Goal: Task Accomplishment & Management: Manage account settings

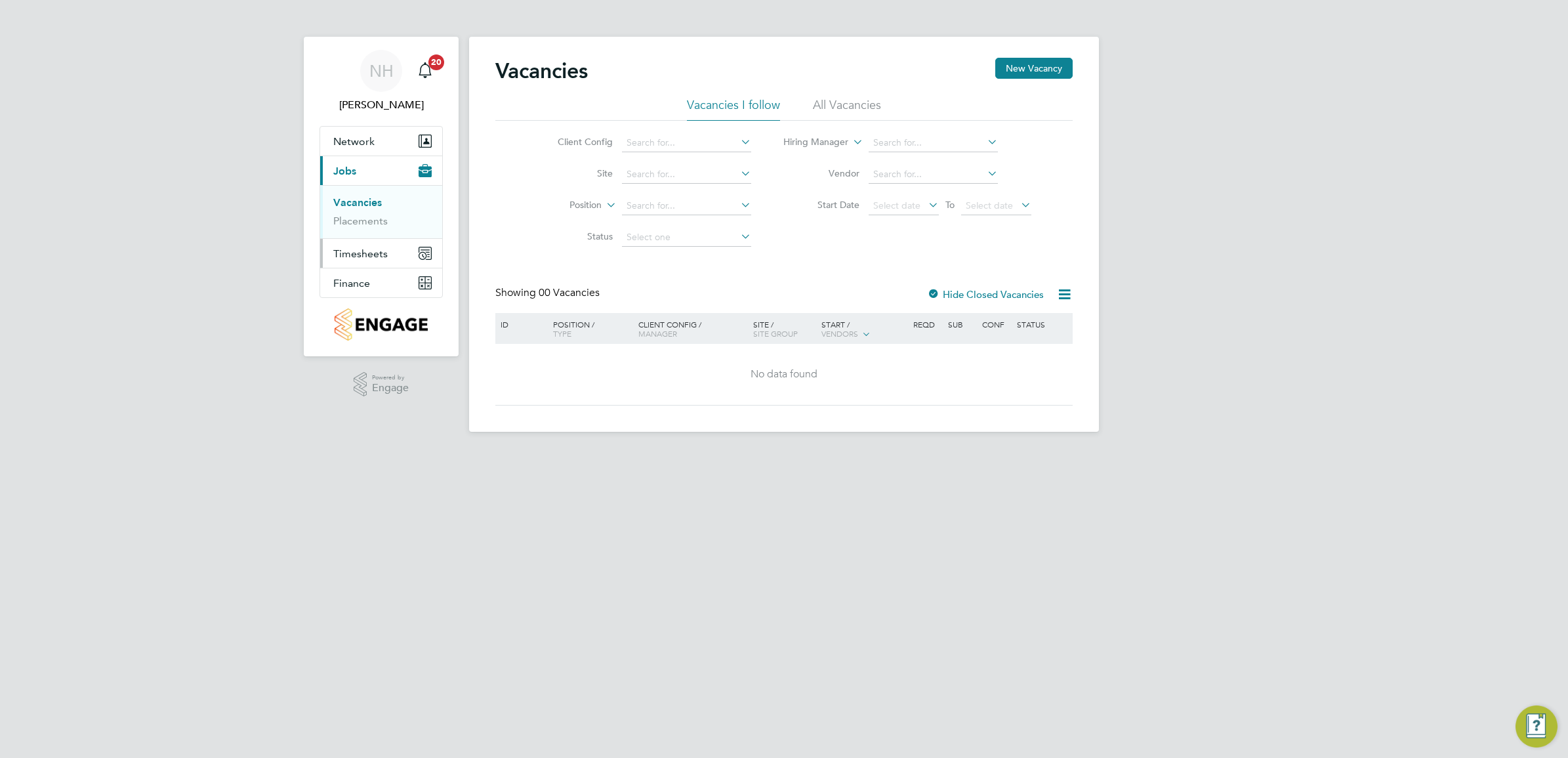
click at [371, 256] on span "Timesheets" at bounding box center [360, 253] width 54 height 12
click at [363, 231] on link "Timesheets" at bounding box center [360, 232] width 54 height 12
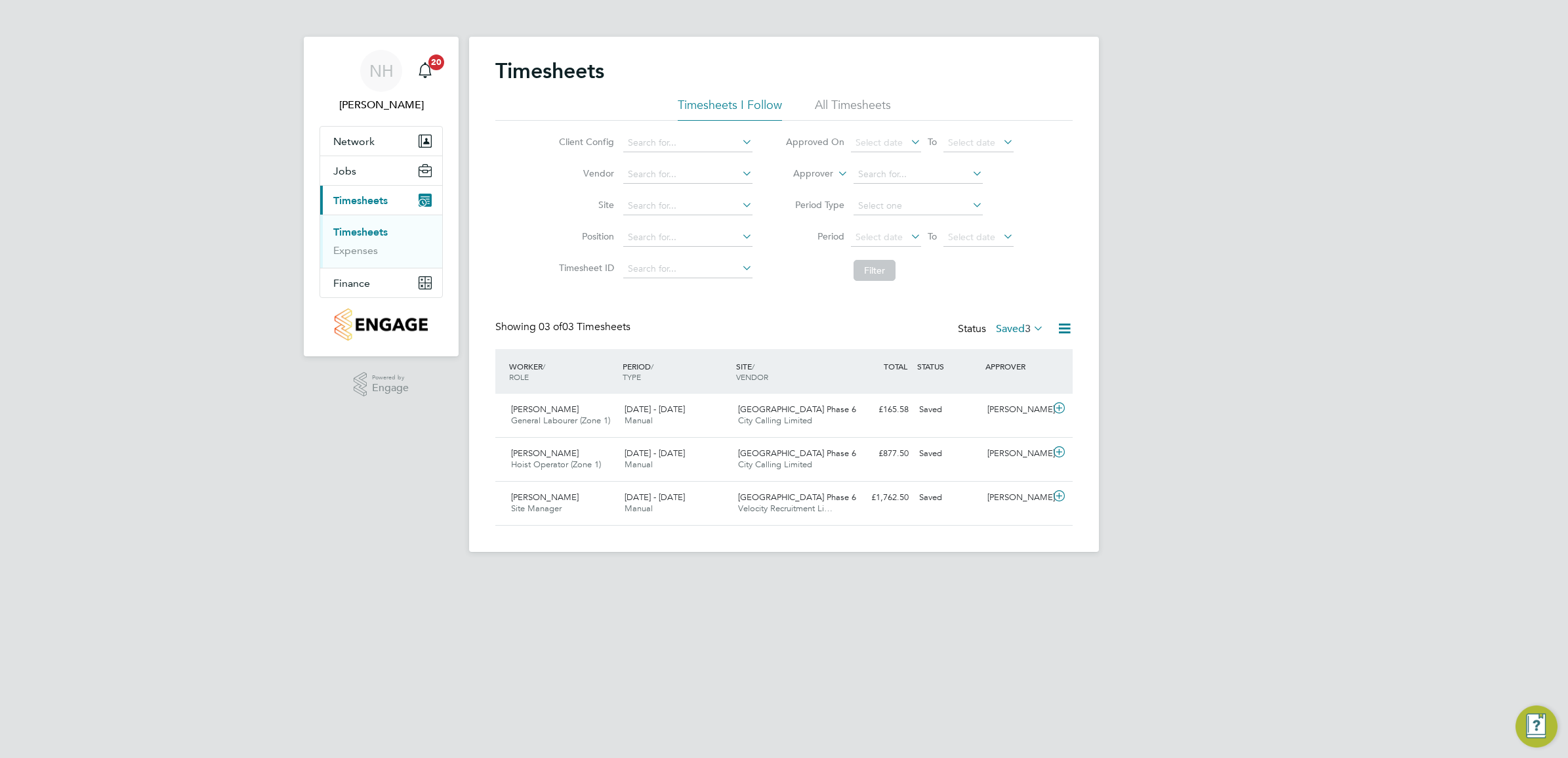
click at [1008, 328] on label "Saved 3" at bounding box center [1020, 329] width 47 height 13
click at [1019, 386] on li "Submitted" at bounding box center [1005, 389] width 61 height 18
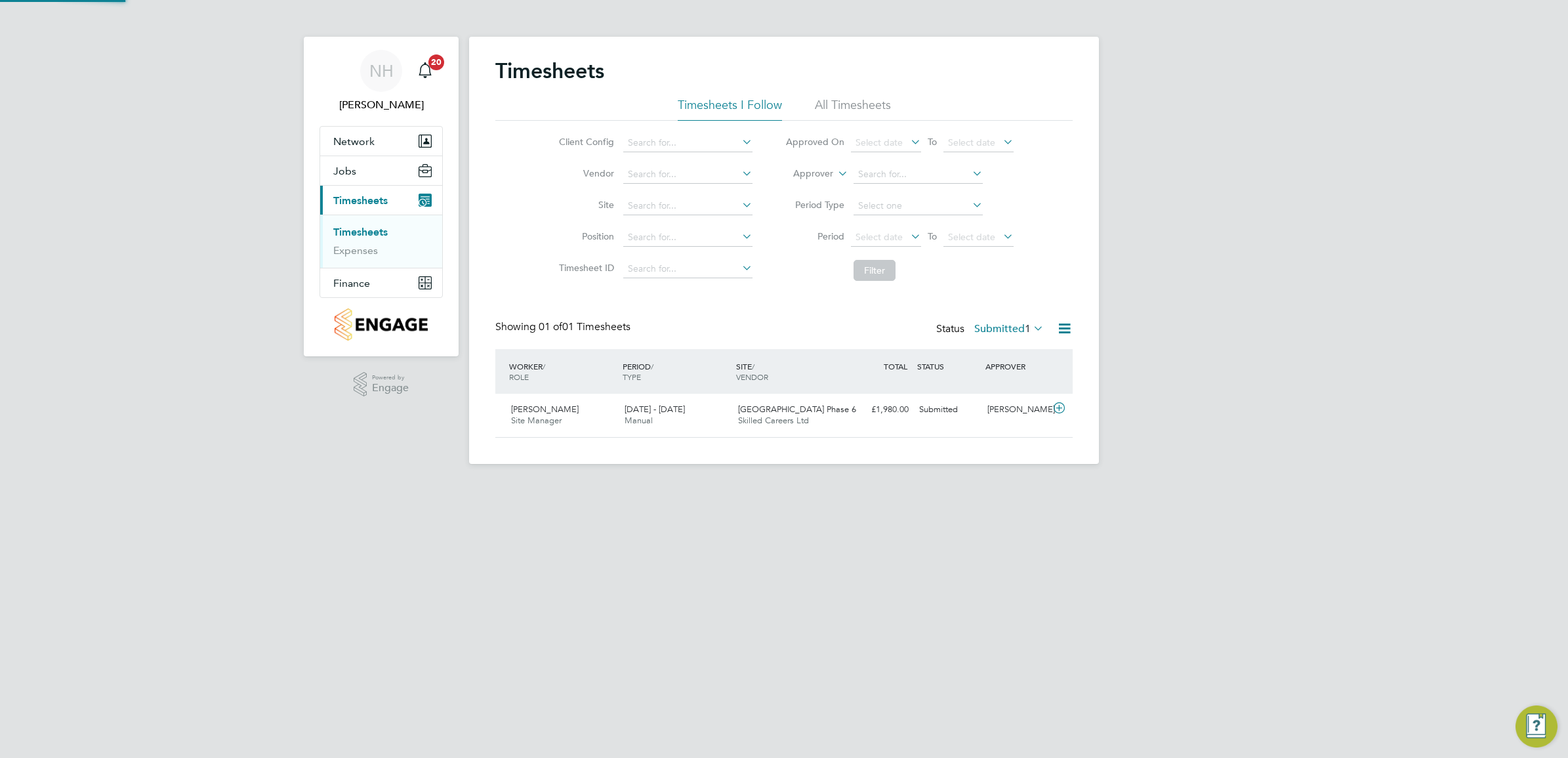
scroll to position [33, 113]
click at [1005, 408] on div "[PERSON_NAME]" at bounding box center [1017, 410] width 69 height 22
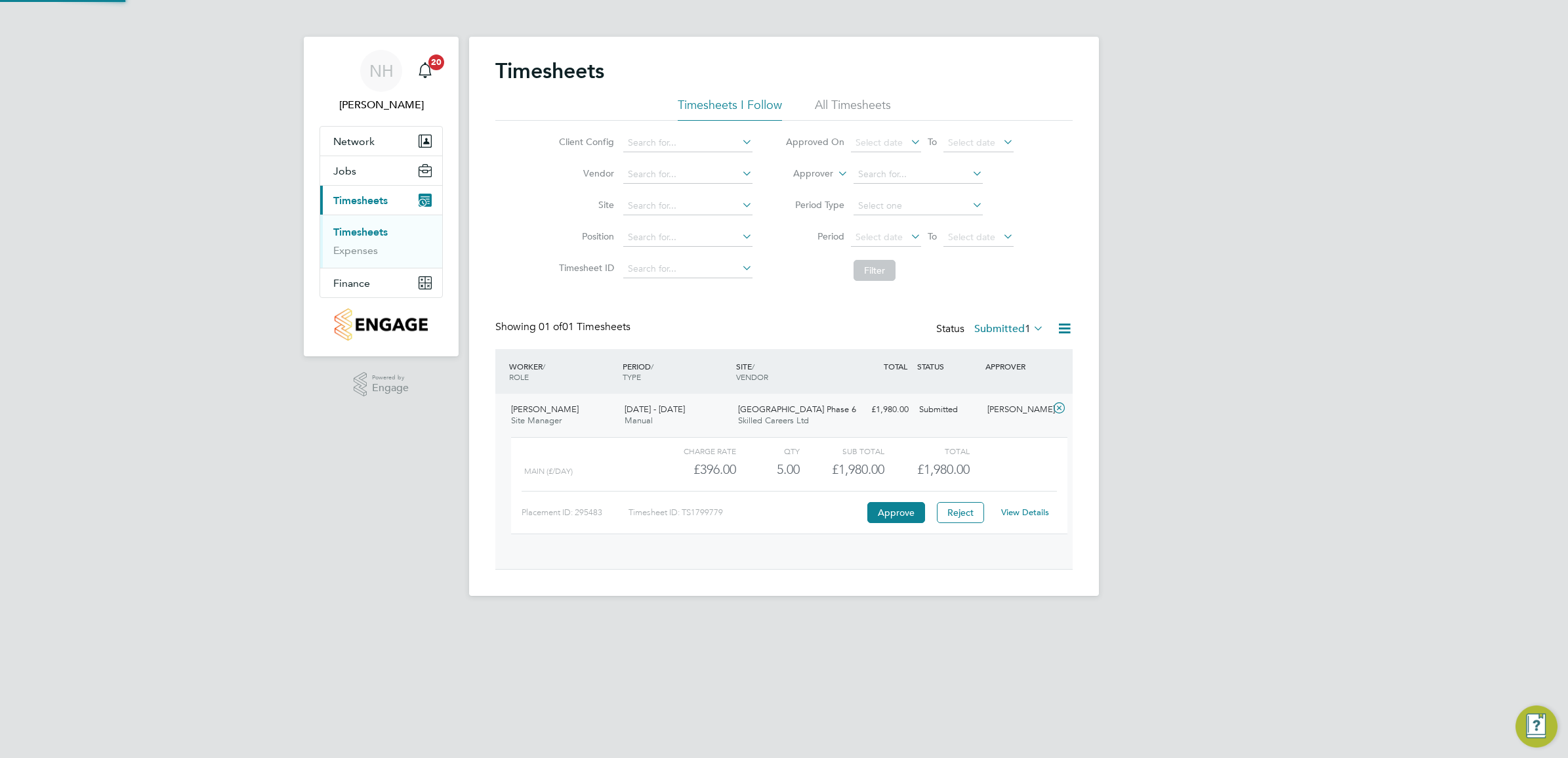
scroll to position [22, 128]
click at [1024, 514] on link "View Details" at bounding box center [1025, 512] width 47 height 11
click at [356, 224] on ul "Timesheets Expenses" at bounding box center [381, 241] width 122 height 53
click at [1002, 328] on label "Submitted 1" at bounding box center [1009, 329] width 69 height 13
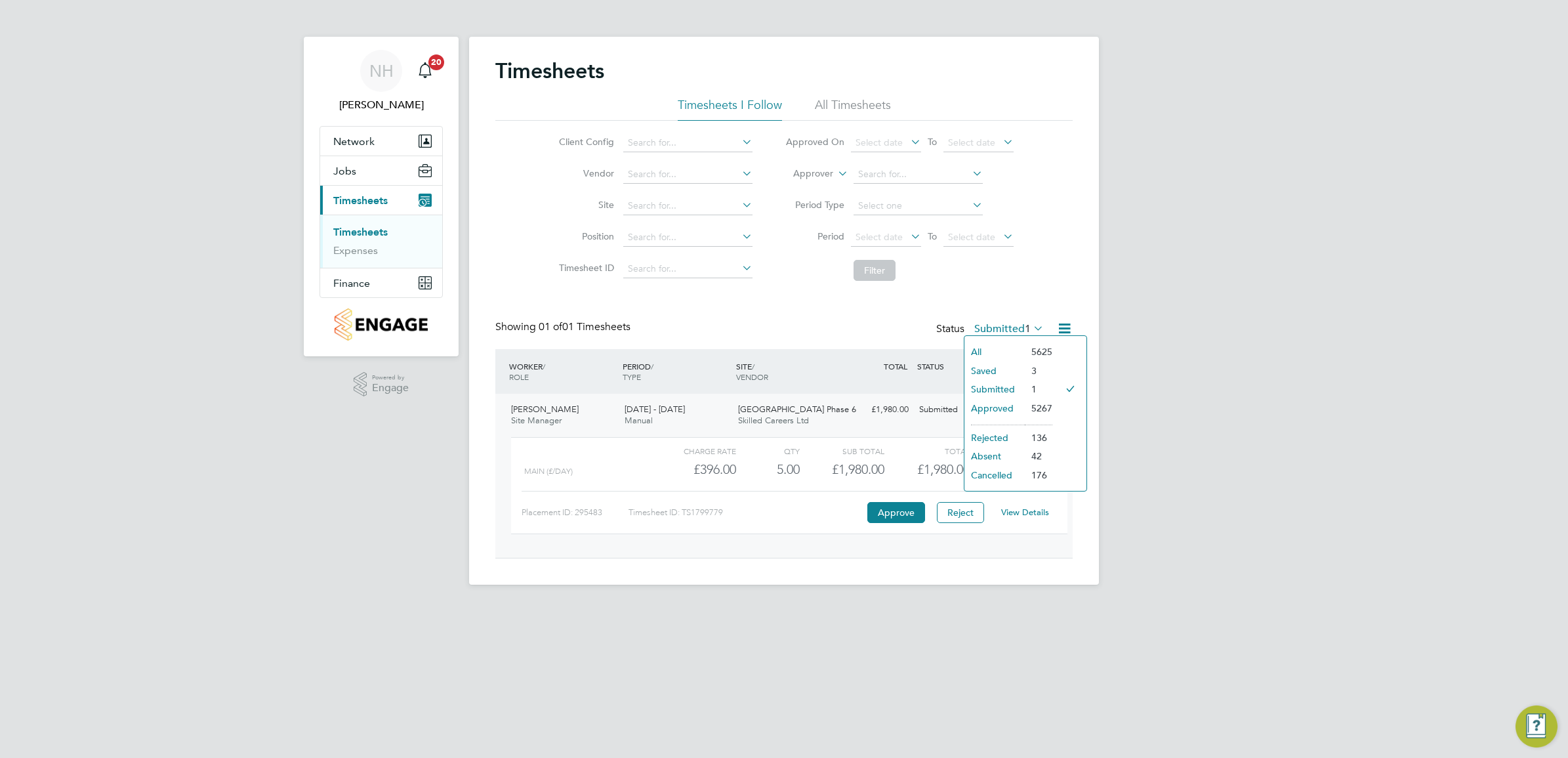
click at [995, 381] on li "Submitted" at bounding box center [994, 389] width 61 height 18
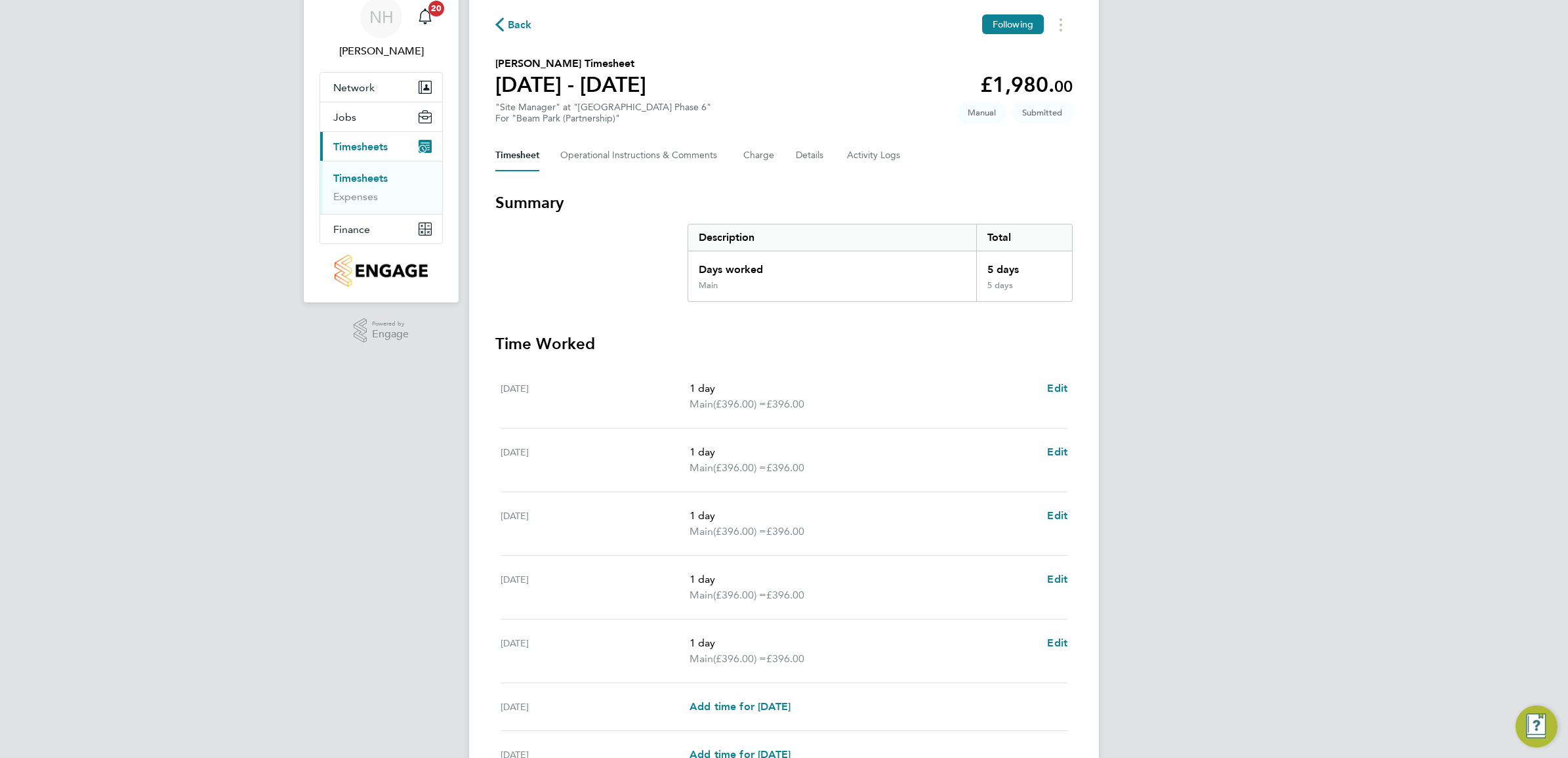
scroll to position [82, 0]
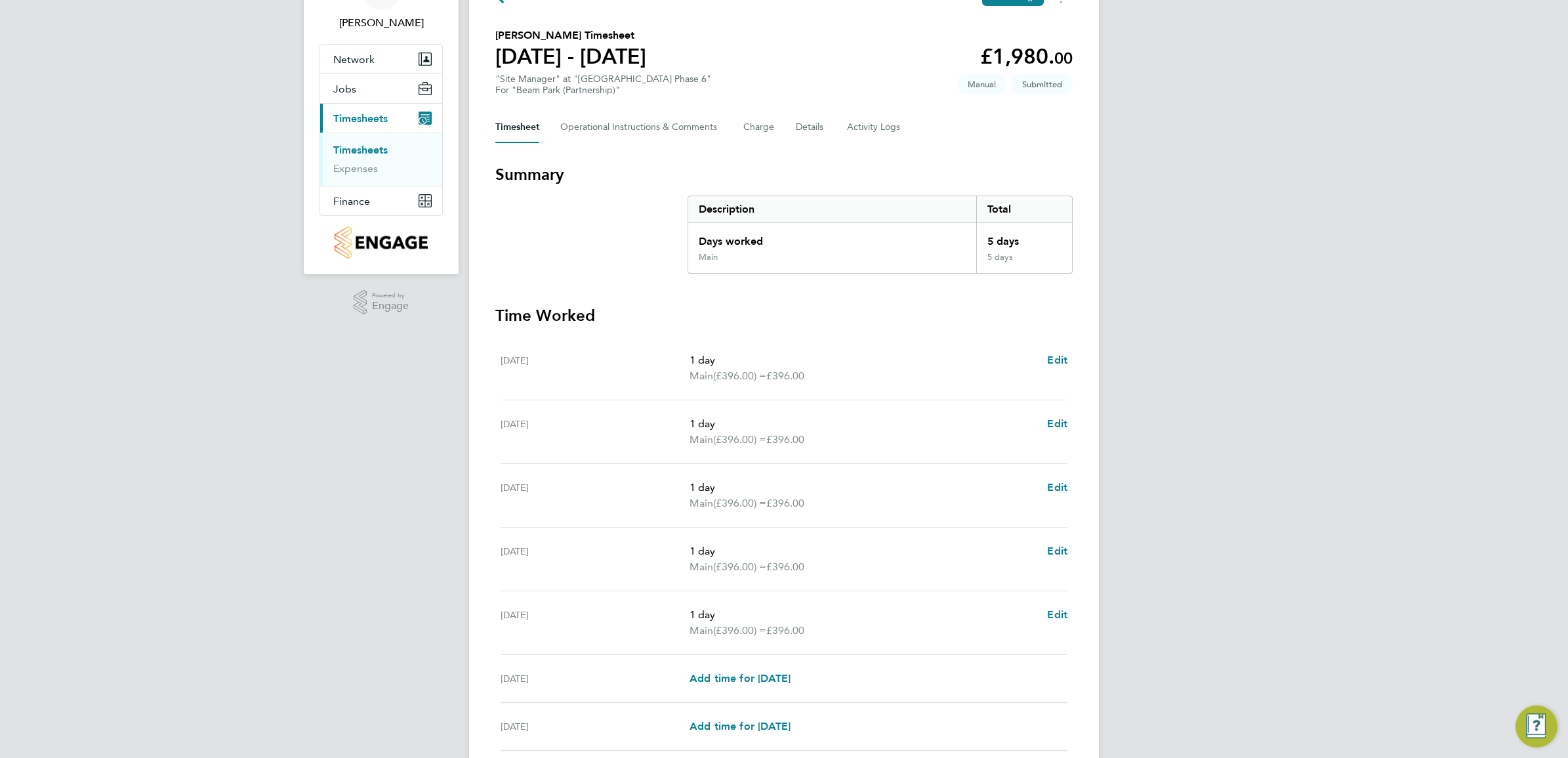
click at [320, 104] on button "Current page: Timesheets" at bounding box center [381, 118] width 122 height 29
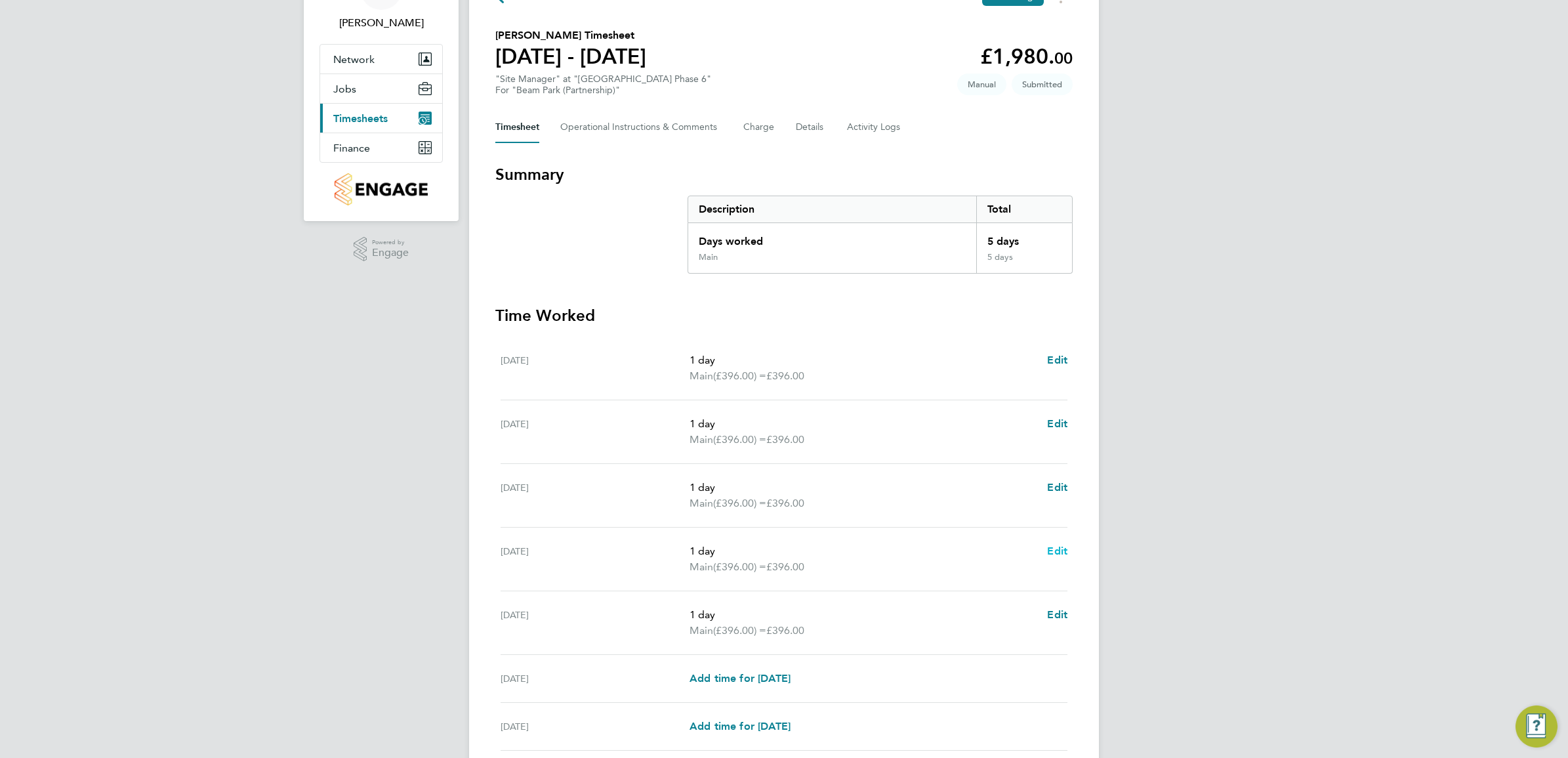
click at [1055, 550] on span "Edit" at bounding box center [1057, 551] width 20 height 12
select select "1"
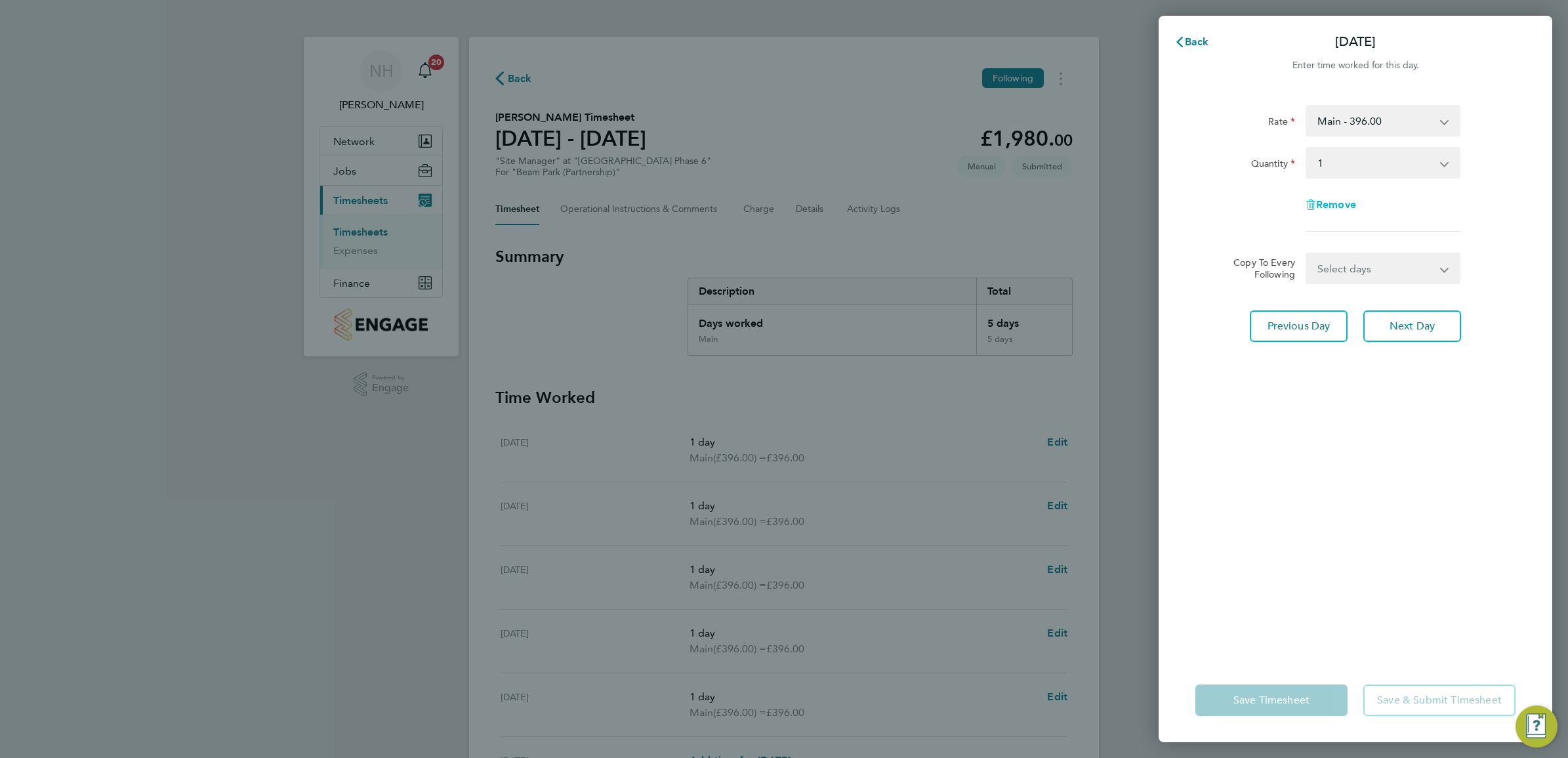
click at [1327, 198] on span "Remove" at bounding box center [1337, 204] width 40 height 12
select select "null"
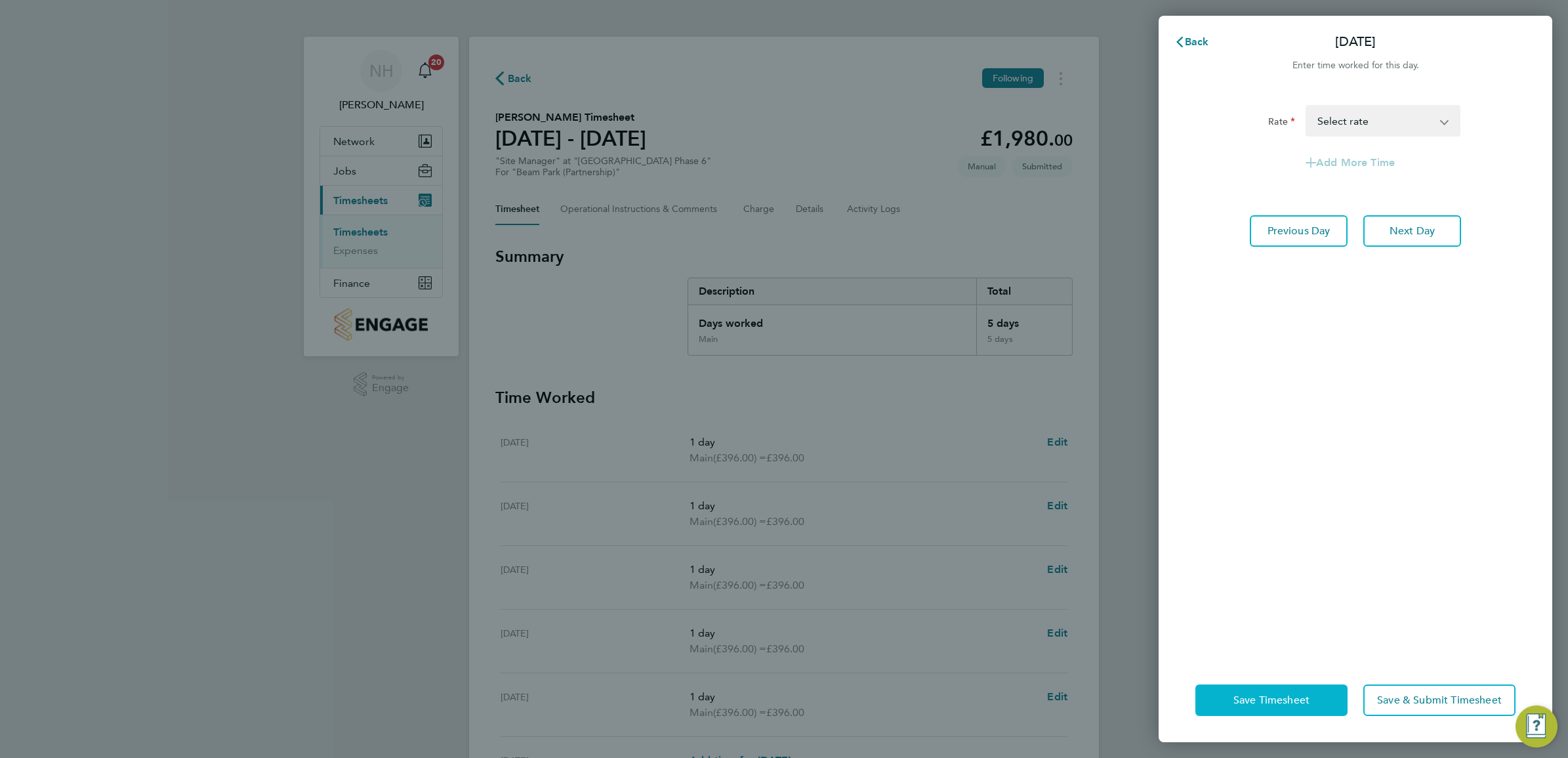
click at [1263, 703] on span "Save Timesheet" at bounding box center [1272, 700] width 76 height 13
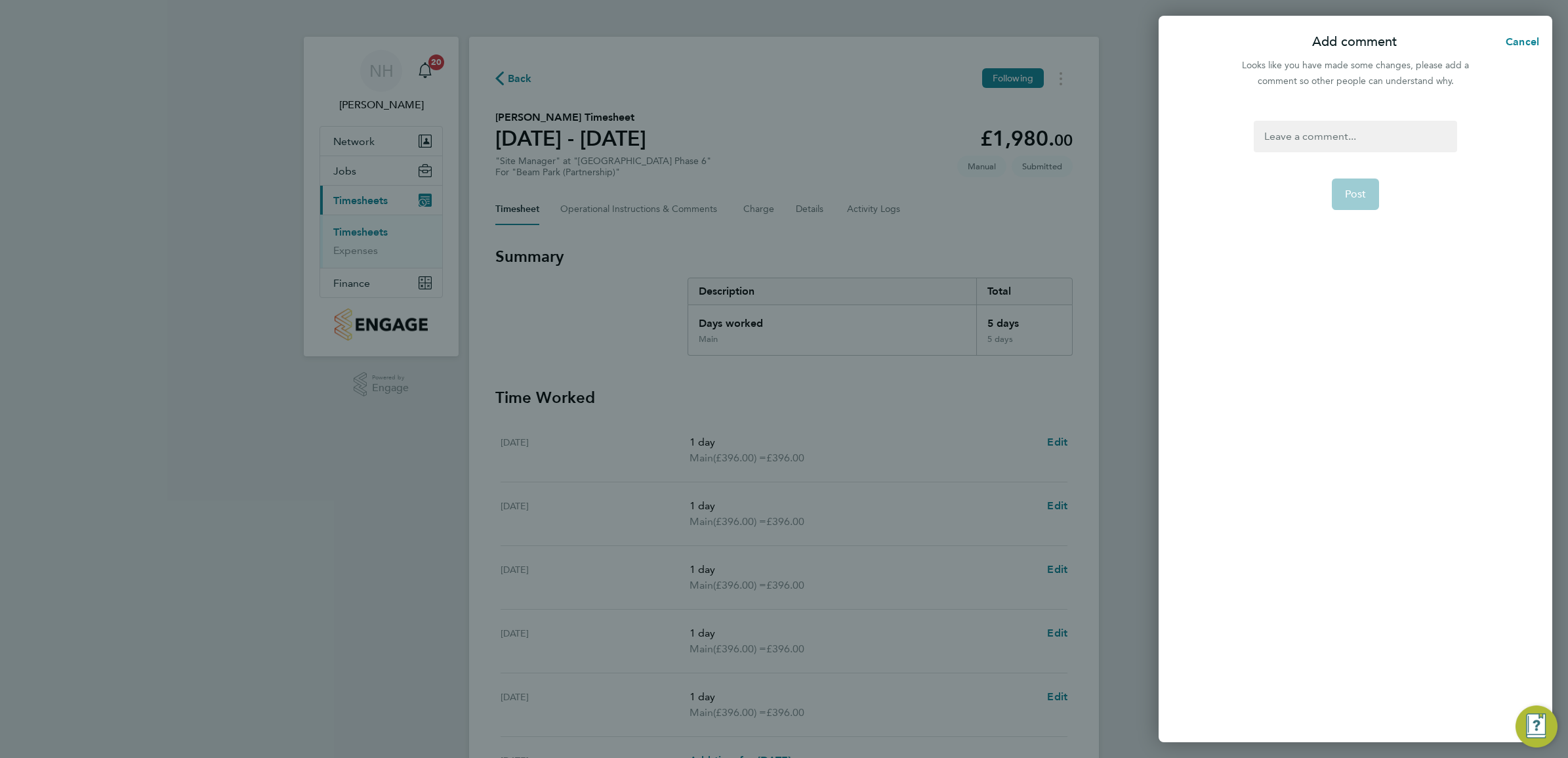
click at [1272, 123] on div at bounding box center [1355, 136] width 203 height 32
click at [1350, 188] on span "Post" at bounding box center [1355, 194] width 22 height 13
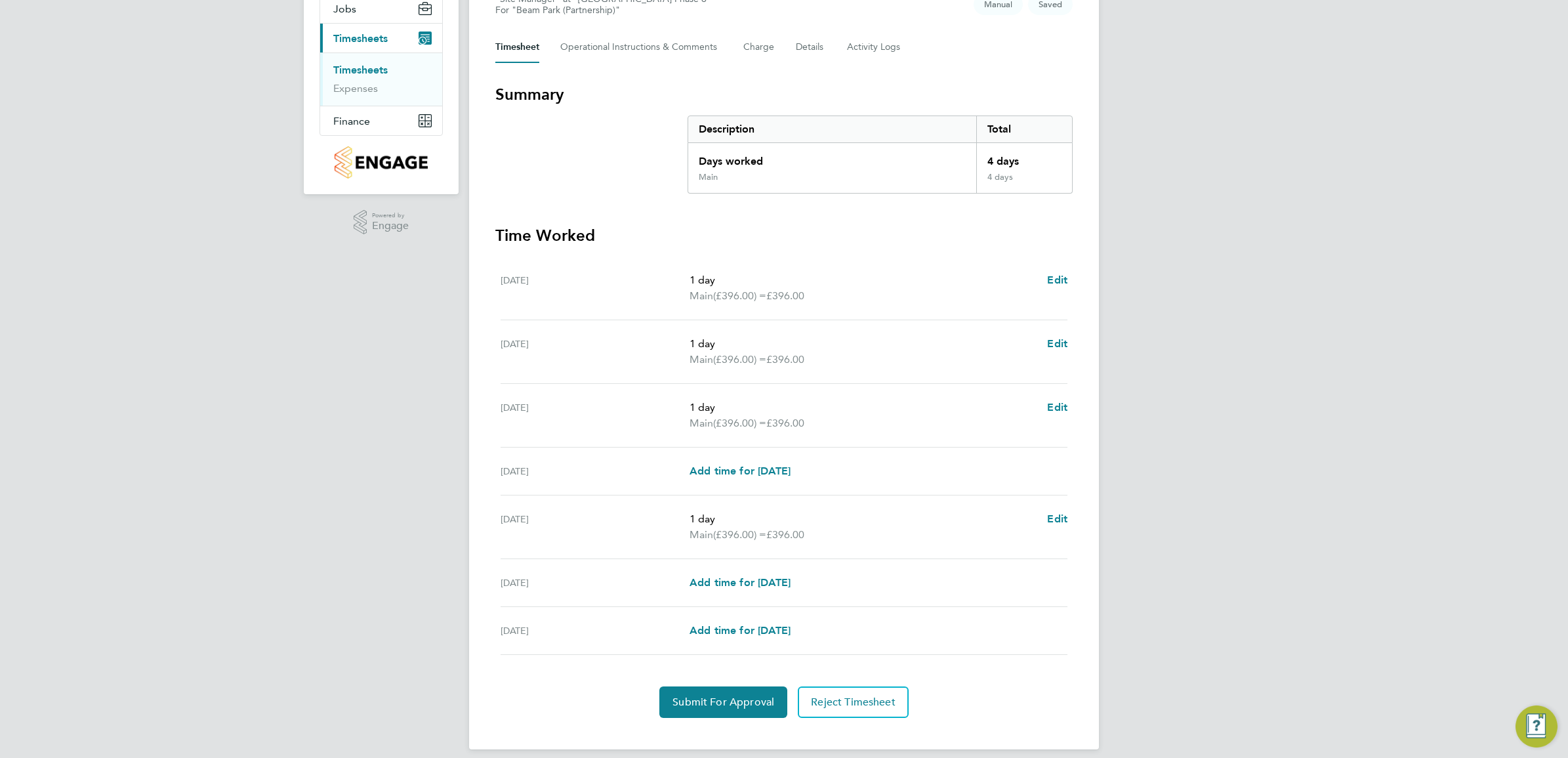
scroll to position [164, 0]
click at [1045, 514] on div "1 day Main (£396.00) = £396.00 Edit" at bounding box center [879, 525] width 378 height 32
click at [1056, 516] on span "Edit" at bounding box center [1057, 517] width 20 height 12
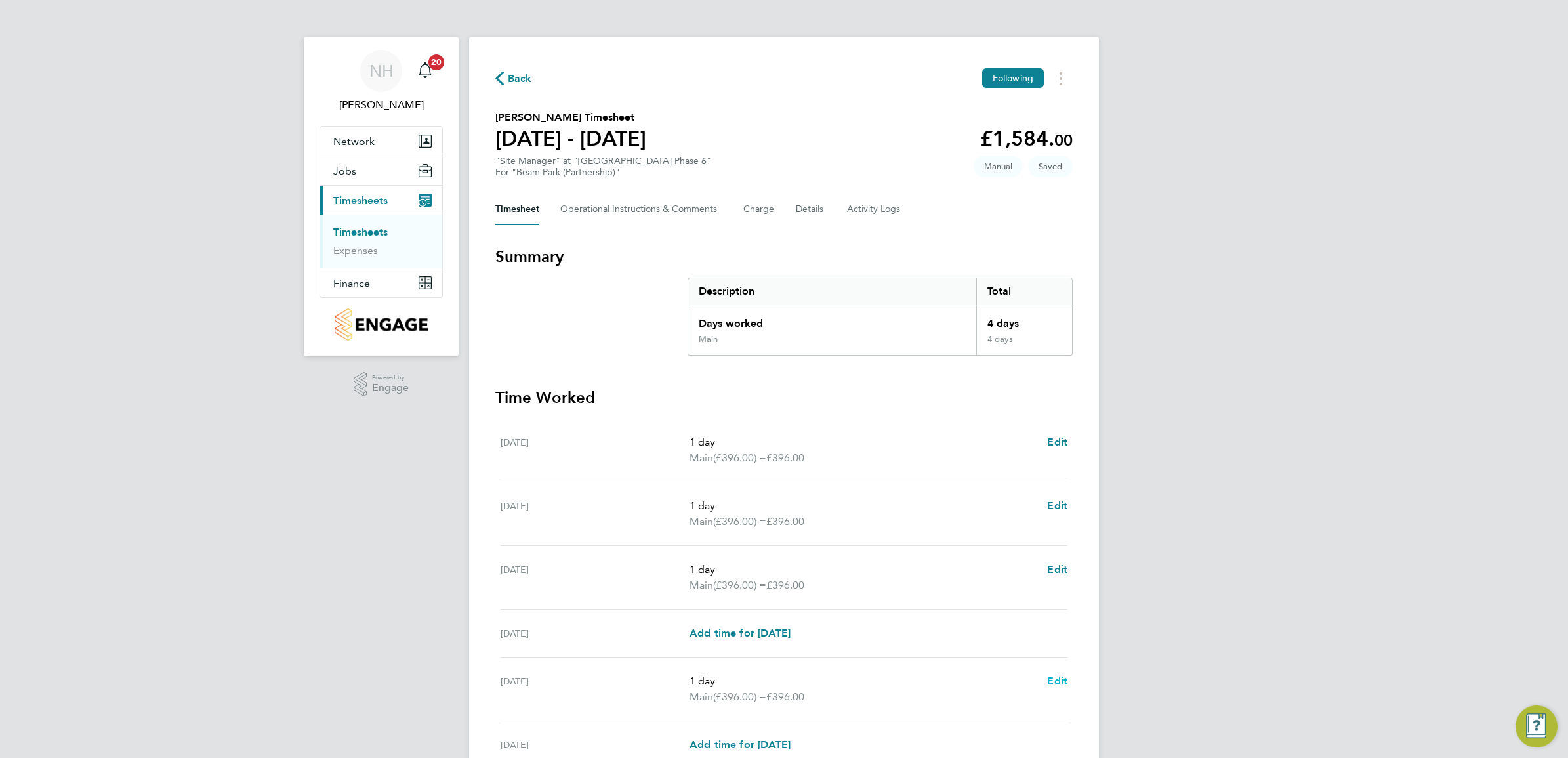
select select "1"
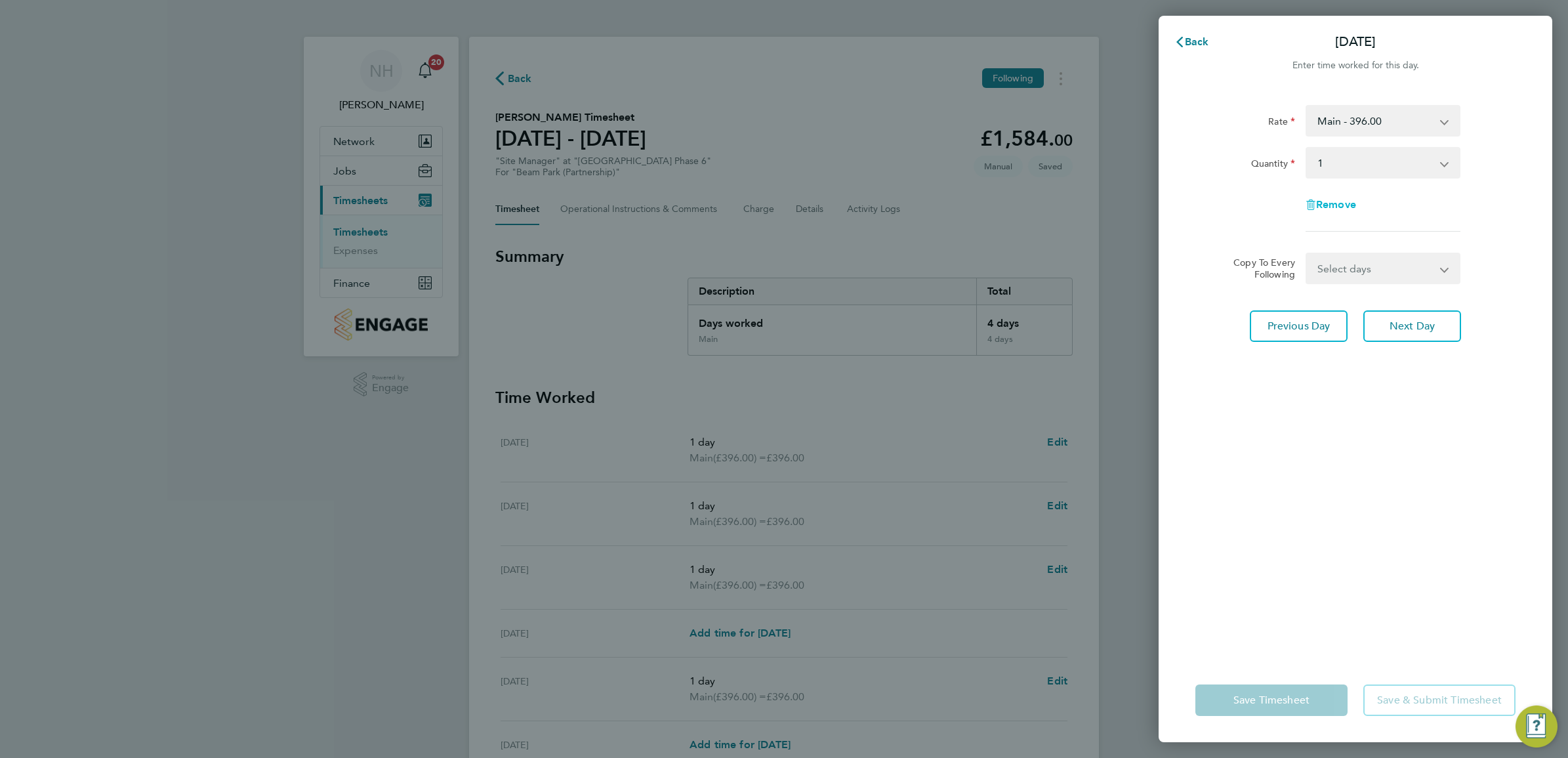
click at [1340, 205] on span "Remove" at bounding box center [1337, 204] width 40 height 12
select select "null"
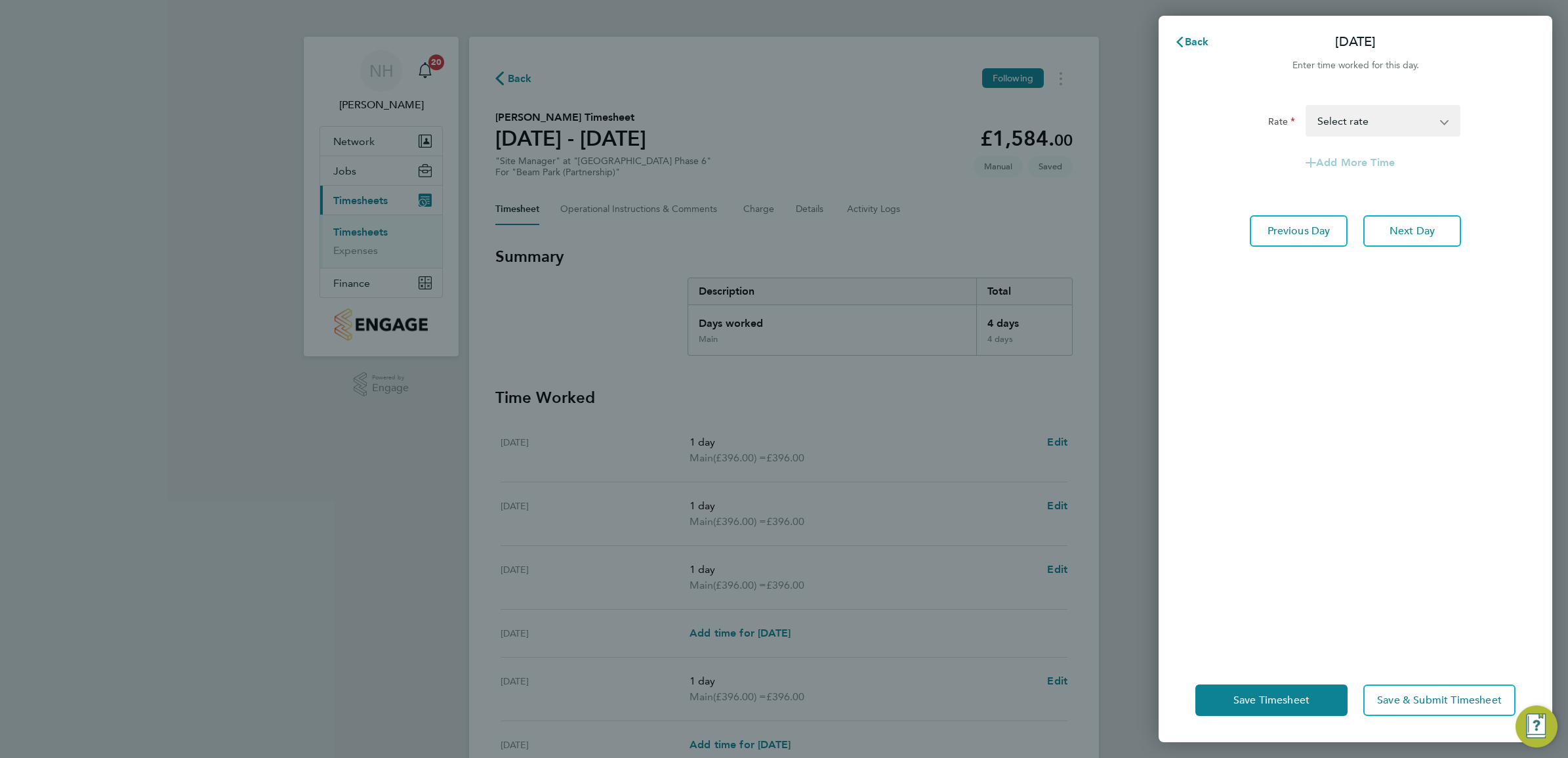
drag, startPoint x: 1312, startPoint y: 497, endPoint x: 1297, endPoint y: 533, distance: 39.0
click at [1310, 499] on div "Rate Main - 396.00 Select rate Add More Time Previous Day Next Day" at bounding box center [1355, 374] width 394 height 569
click at [1228, 694] on button "Save Timesheet" at bounding box center [1271, 701] width 152 height 32
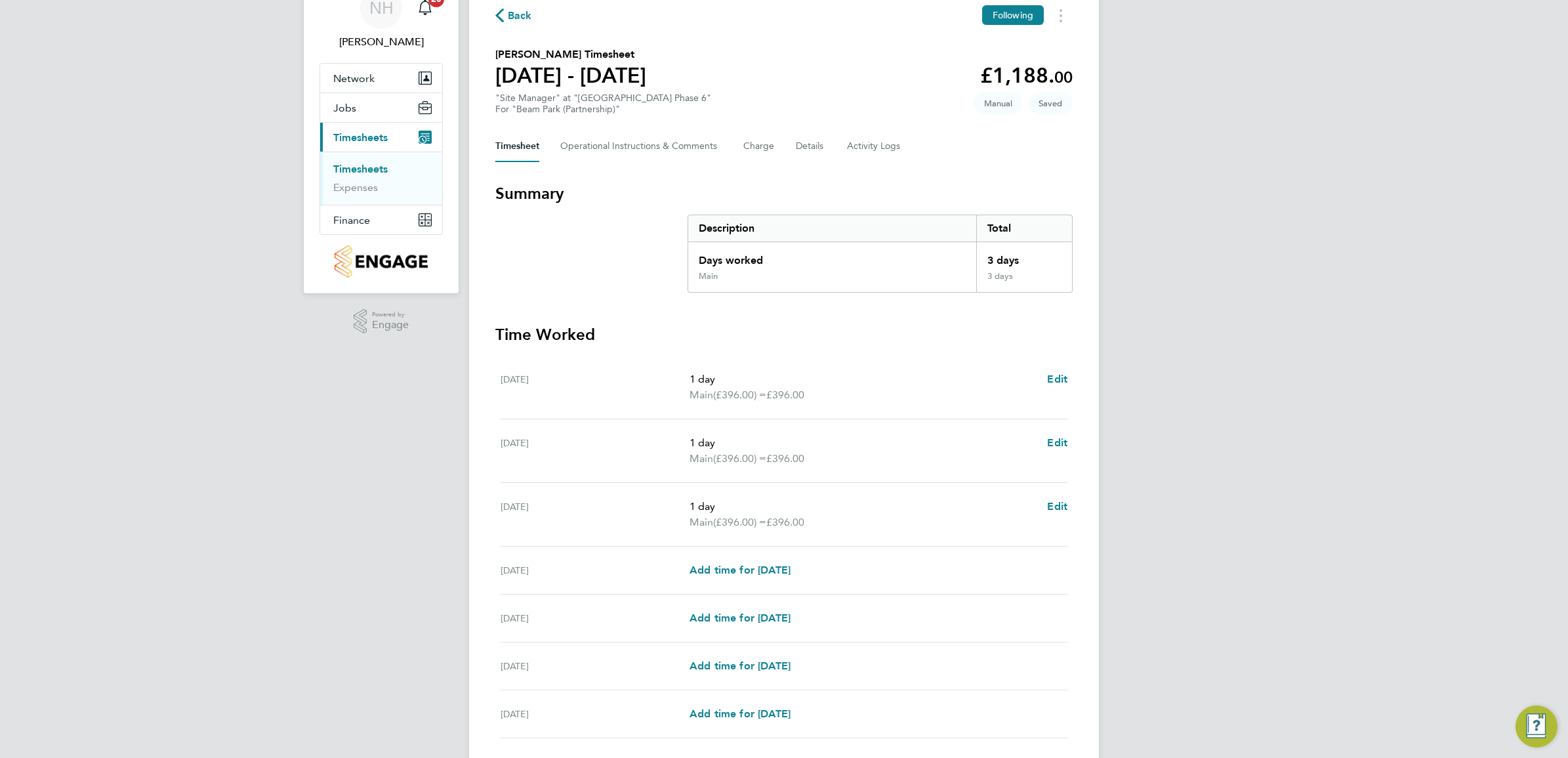
scroll to position [159, 0]
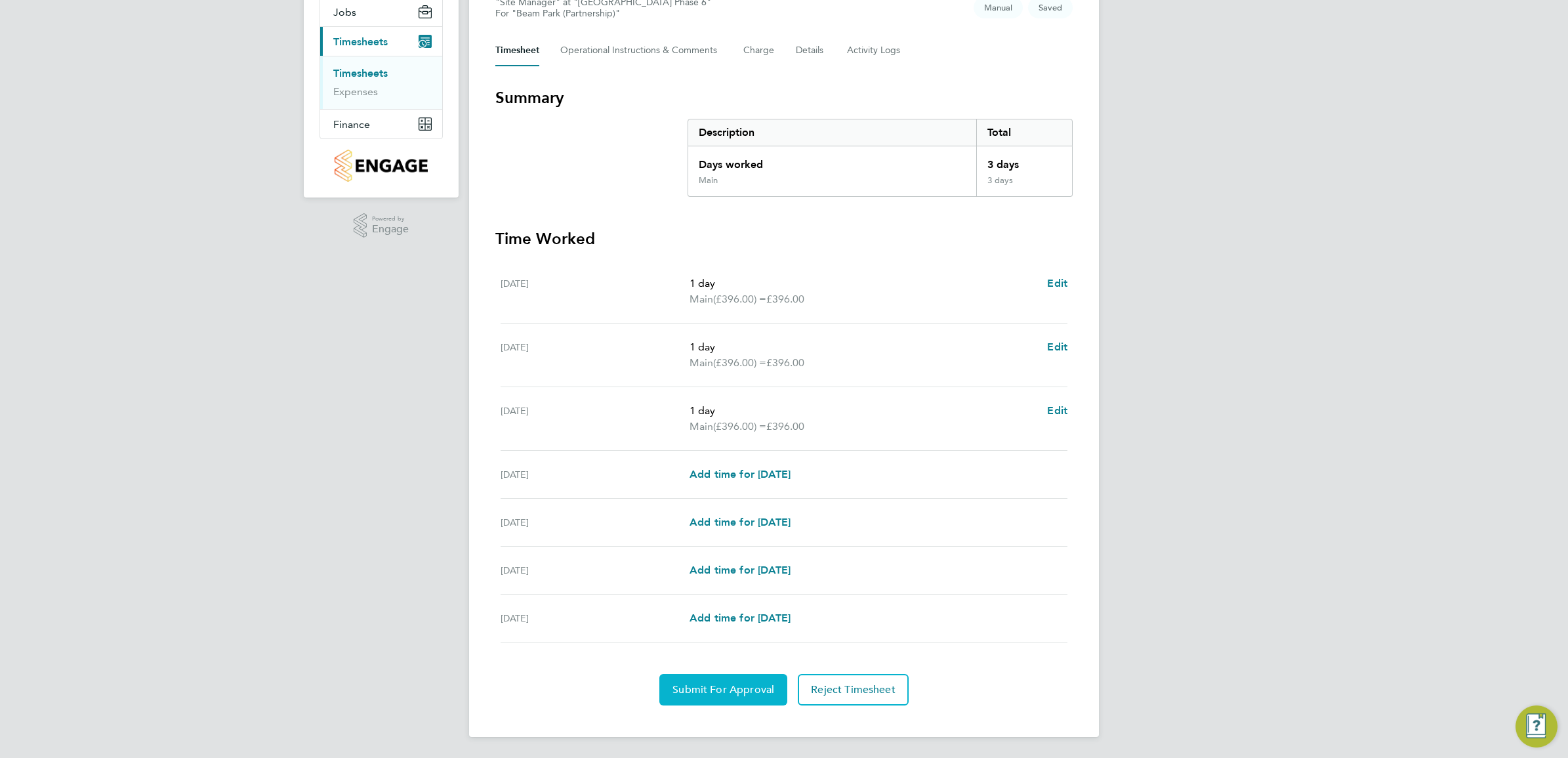
click at [721, 693] on span "Submit For Approval" at bounding box center [723, 689] width 102 height 13
click at [719, 685] on span "Approve Timesheet" at bounding box center [723, 689] width 97 height 13
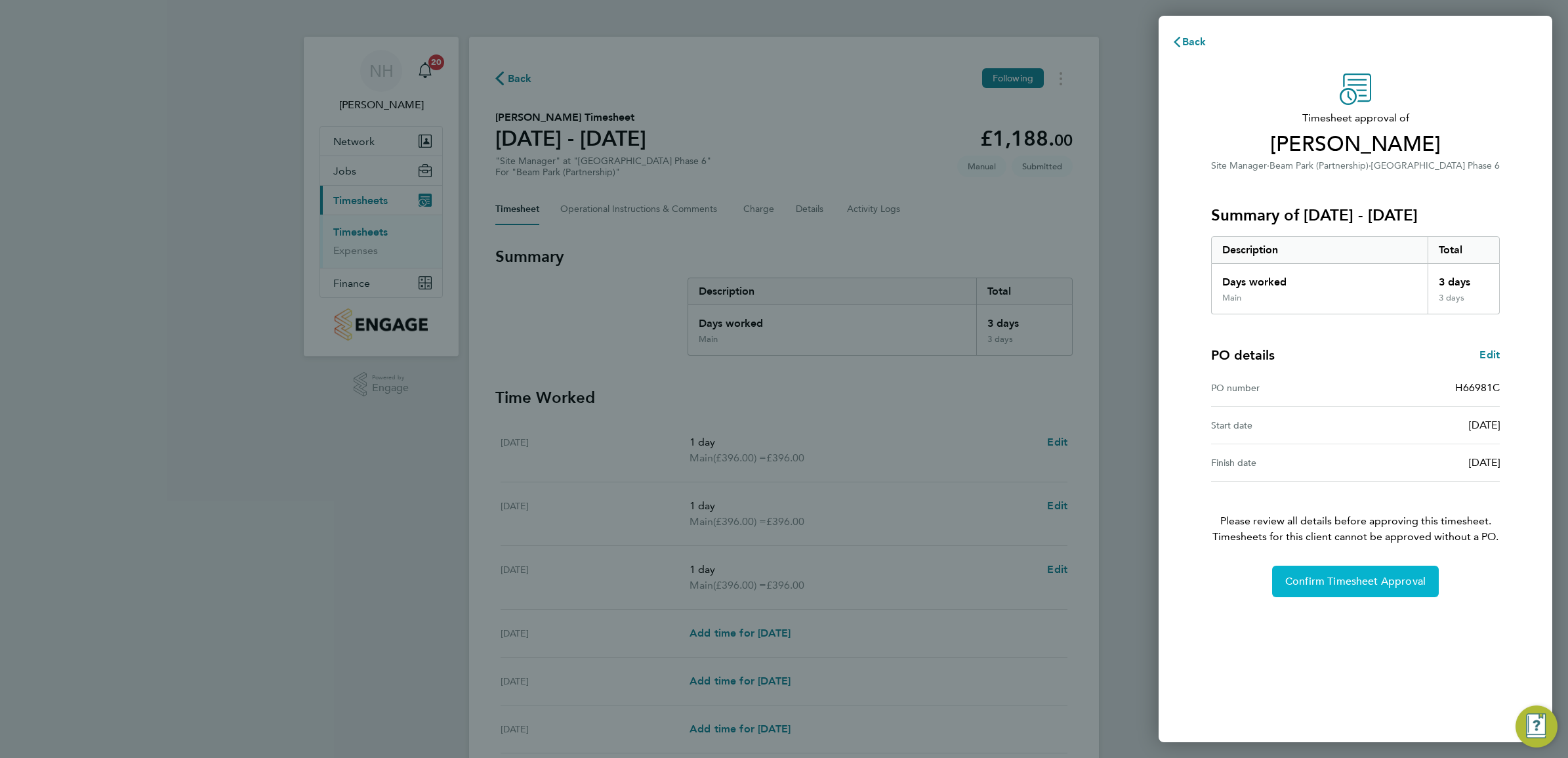
click at [1332, 581] on span "Confirm Timesheet Approval" at bounding box center [1356, 581] width 141 height 13
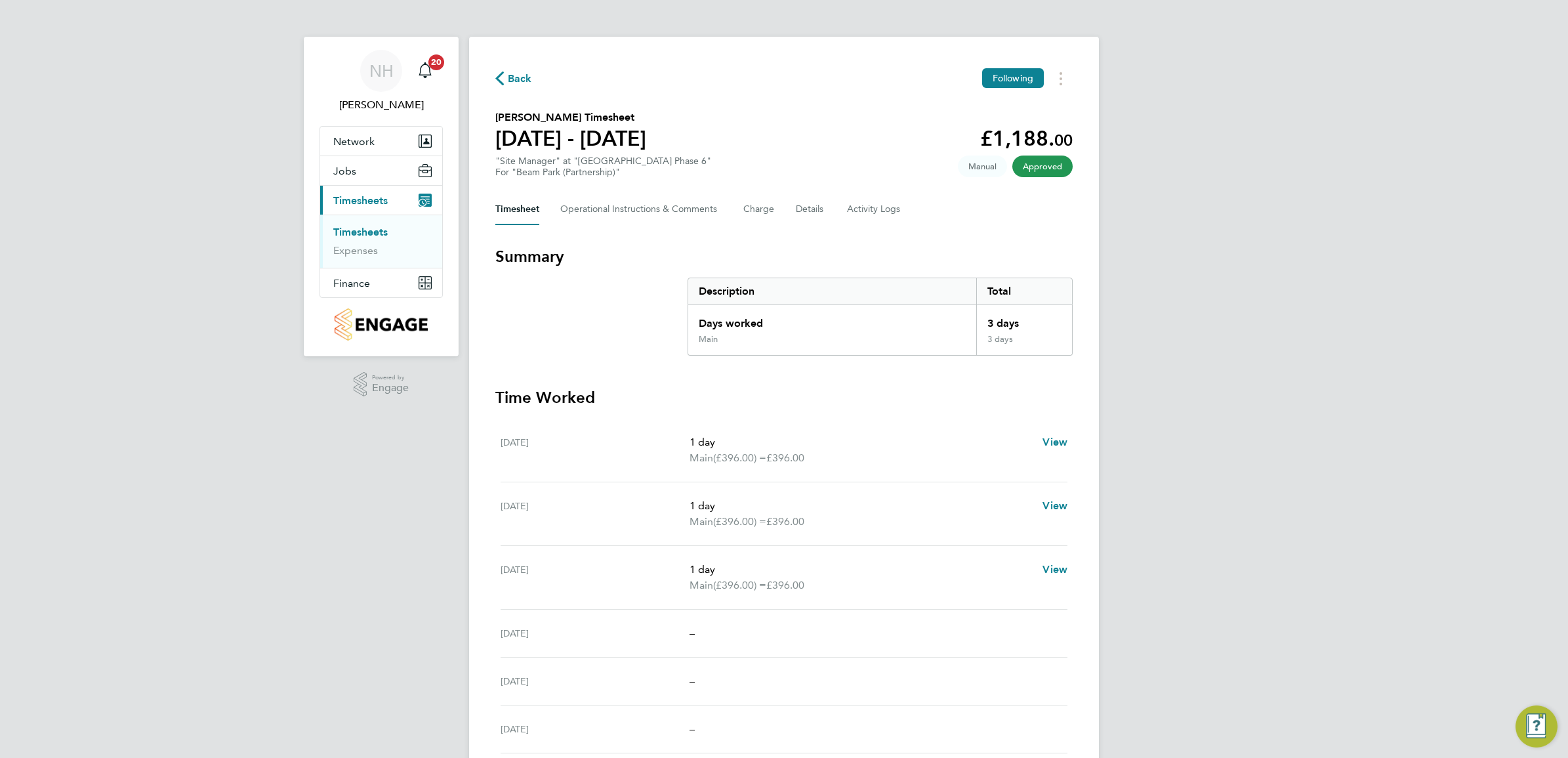
click at [513, 77] on span "Back" at bounding box center [520, 79] width 25 height 16
